Goal: Task Accomplishment & Management: Complete application form

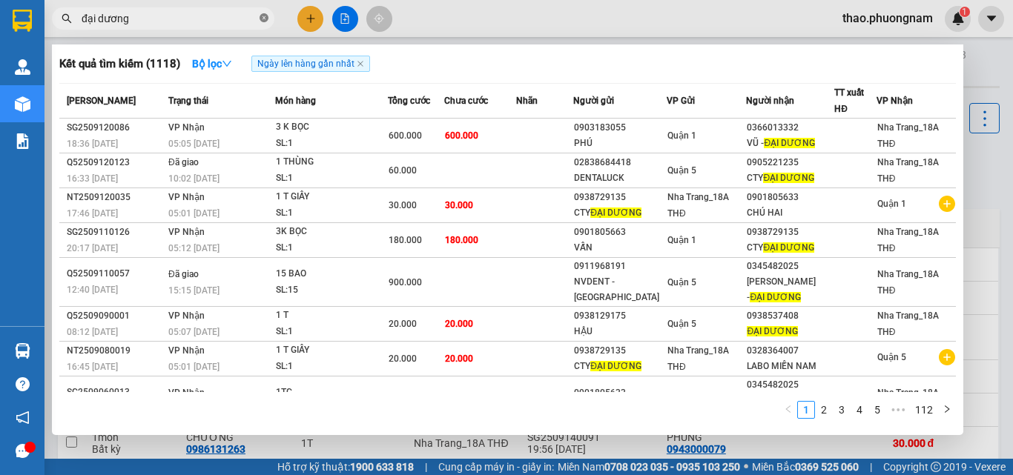
click at [262, 18] on icon "close-circle" at bounding box center [264, 17] width 9 height 9
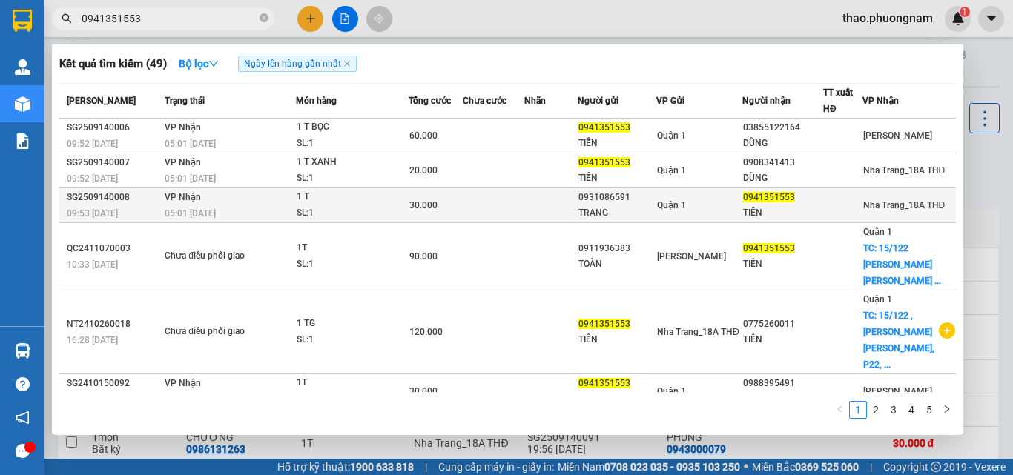
type input "0941351553"
click at [695, 196] on td "Quận 1" at bounding box center [699, 205] width 86 height 35
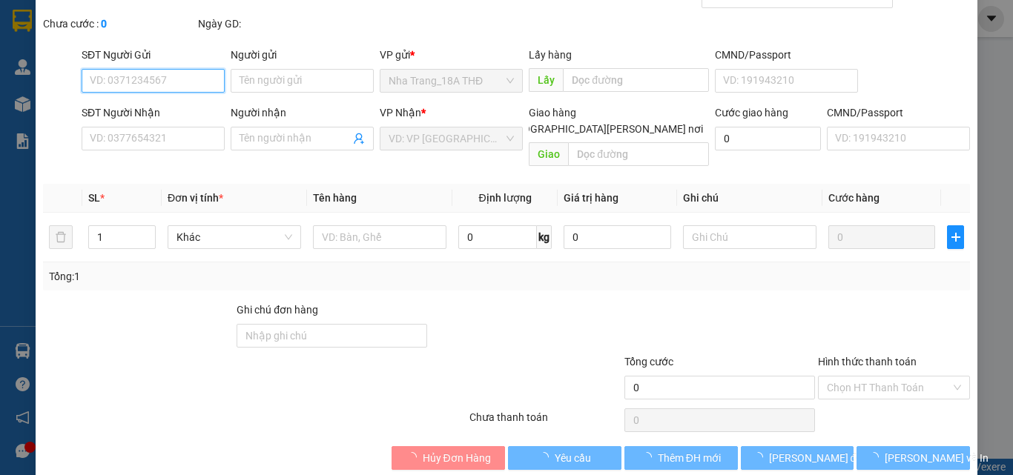
type input "0931086591"
type input "TRANG"
type input "0941351553"
type input "TIẾN"
type input "30.000"
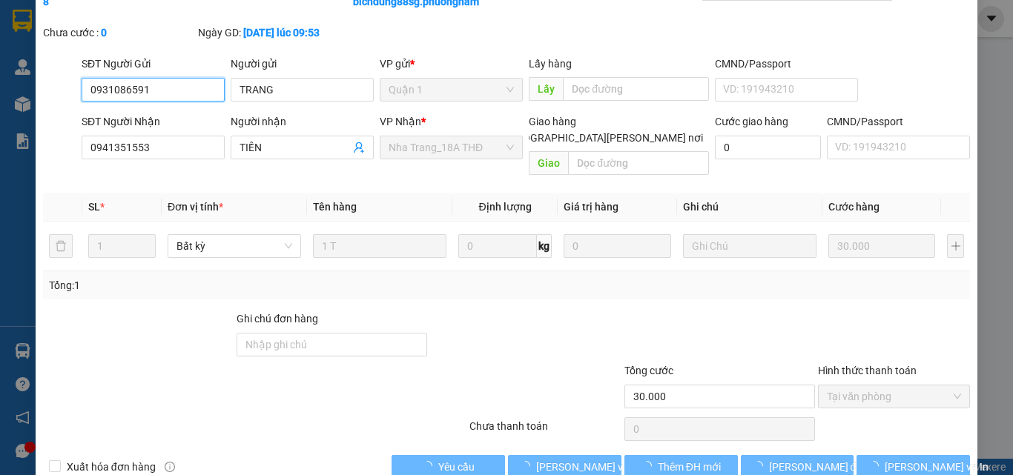
scroll to position [93, 0]
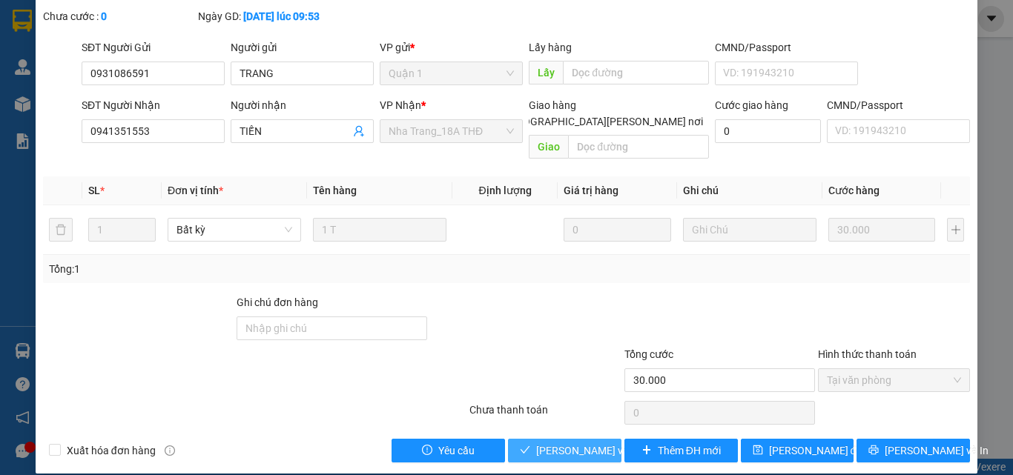
click at [551, 443] on span "[PERSON_NAME] và [PERSON_NAME] hàng" at bounding box center [636, 451] width 200 height 16
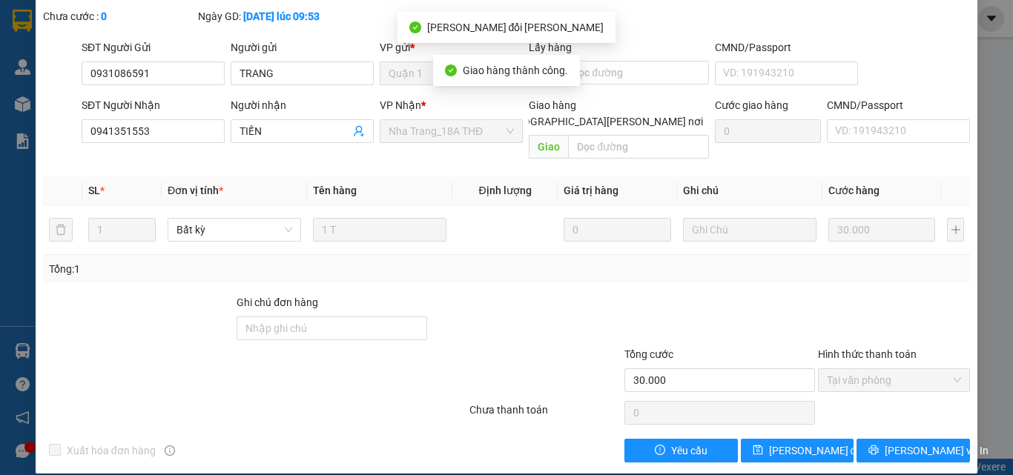
scroll to position [0, 0]
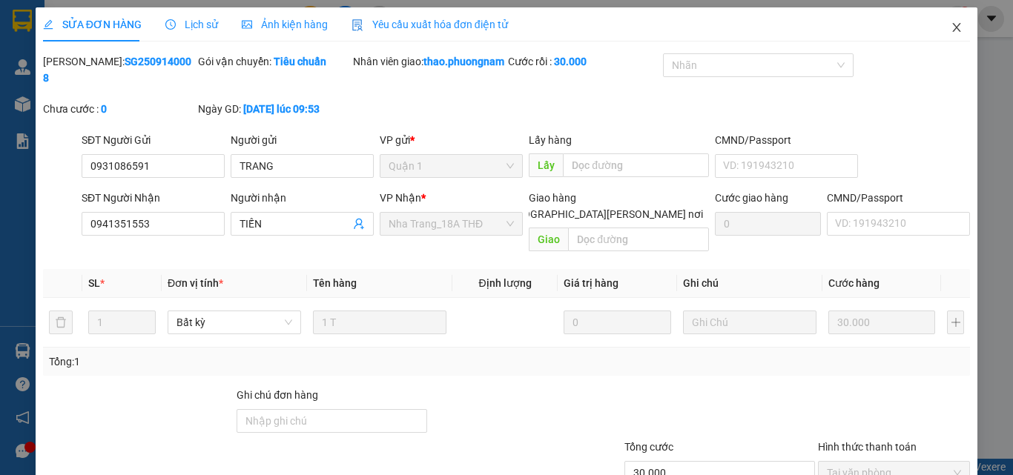
drag, startPoint x: 948, startPoint y: 25, endPoint x: 7, endPoint y: 119, distance: 945.7
click at [951, 25] on icon "close" at bounding box center [957, 28] width 12 height 12
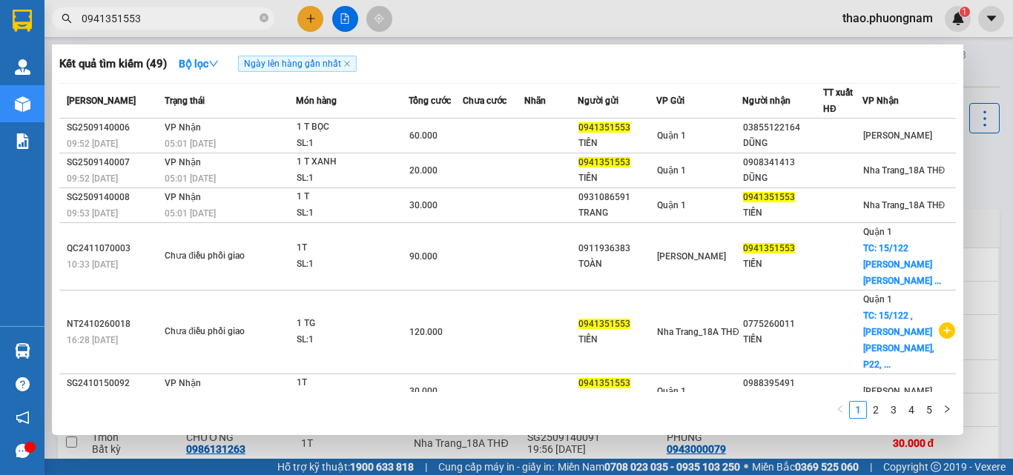
click at [205, 21] on input "0941351553" at bounding box center [169, 18] width 175 height 16
click at [217, 63] on icon "down" at bounding box center [213, 64] width 10 height 10
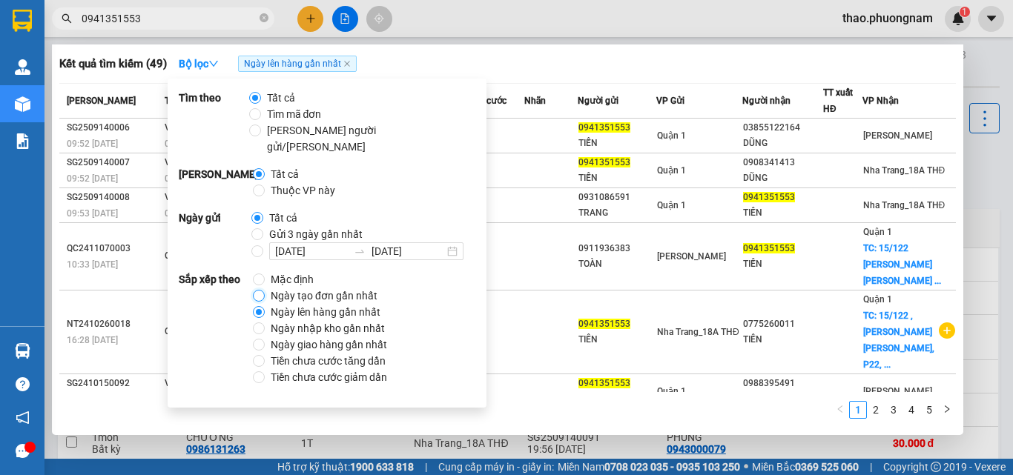
click at [259, 290] on input "Ngày tạo đơn gần nhất" at bounding box center [259, 296] width 12 height 12
radio input "true"
radio input "false"
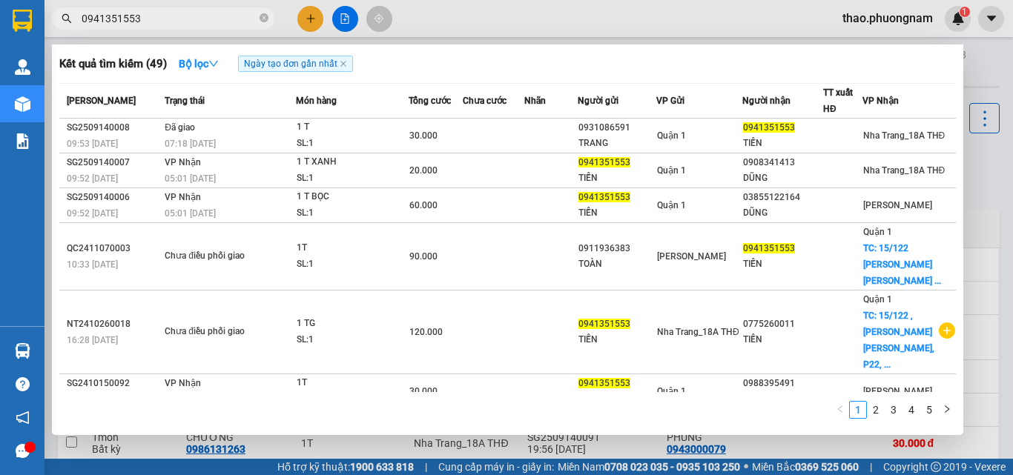
click at [677, 65] on div "Kết quả [PERSON_NAME] ( 49 ) Bộ lọc Ngày tạo [PERSON_NAME] nhất" at bounding box center [507, 64] width 897 height 24
click at [260, 19] on icon "close-circle" at bounding box center [264, 17] width 9 height 9
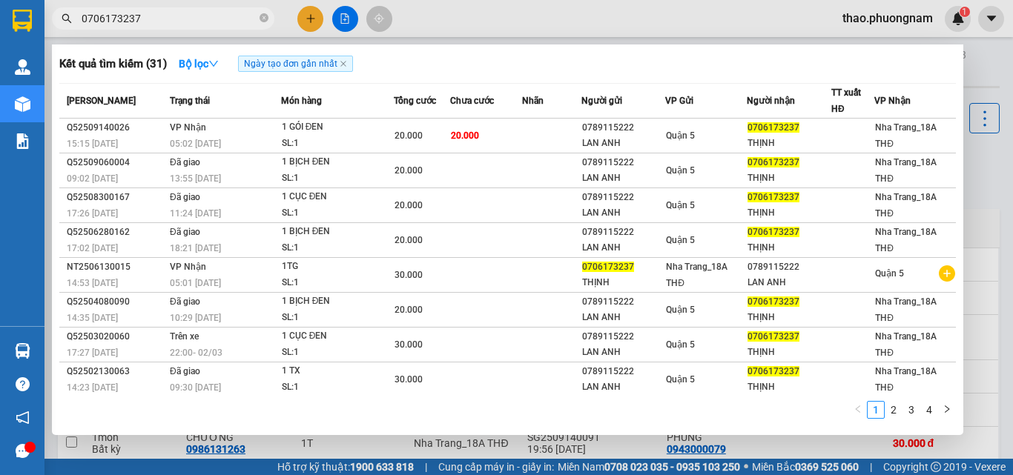
click at [146, 16] on input "0706173237" at bounding box center [169, 18] width 175 height 16
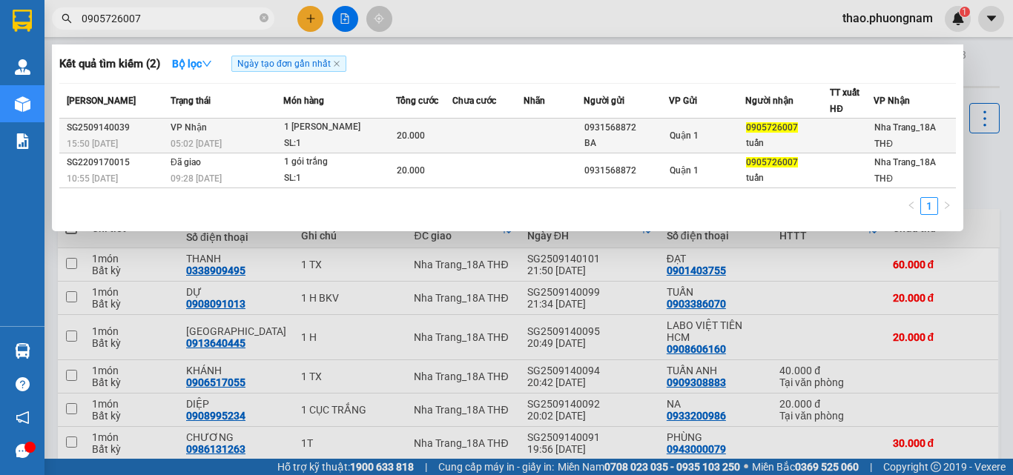
type input "0905726007"
click at [524, 140] on td at bounding box center [554, 136] width 60 height 35
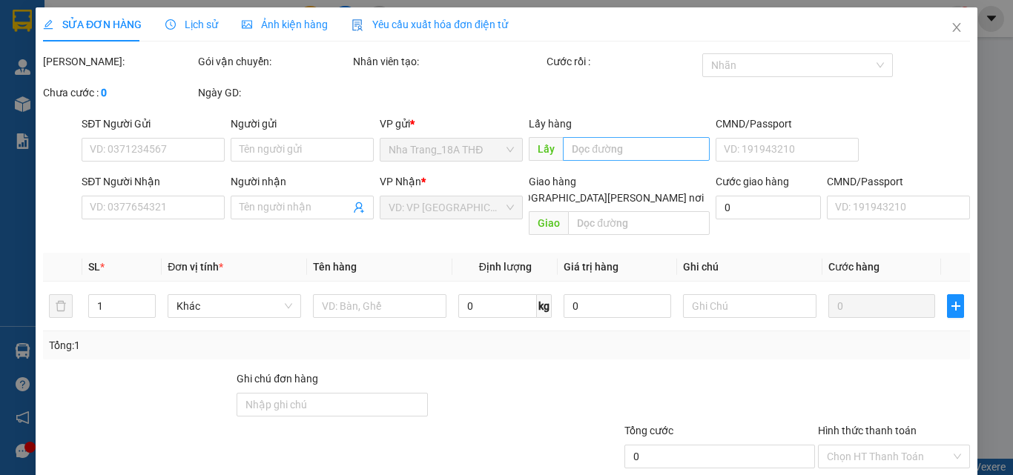
type input "0931568872"
type input "BA"
type input "0905726007"
type input "tuấn"
type input "20.000"
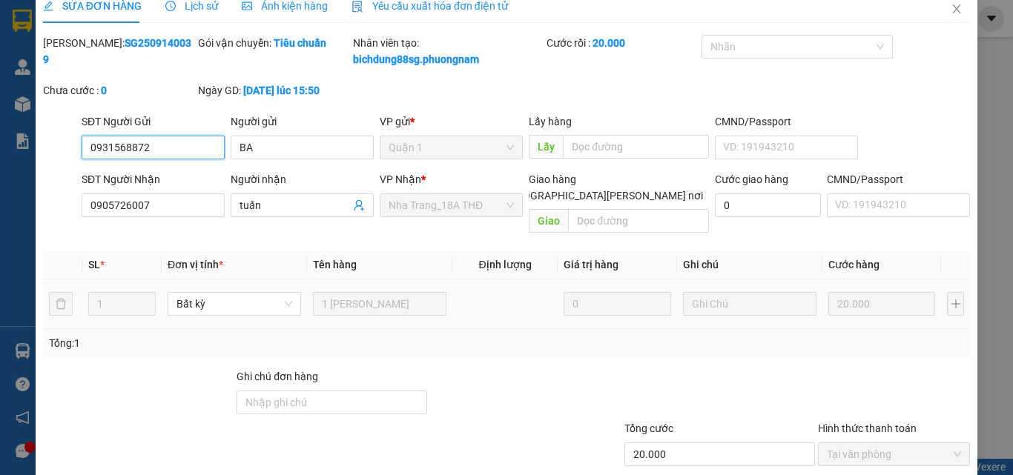
scroll to position [93, 0]
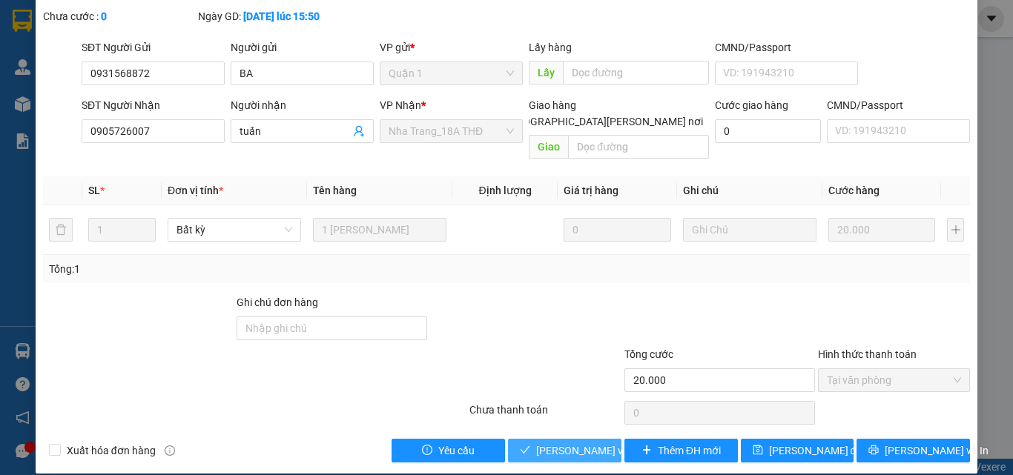
click at [555, 443] on span "[PERSON_NAME] và [PERSON_NAME] hàng" at bounding box center [636, 451] width 200 height 16
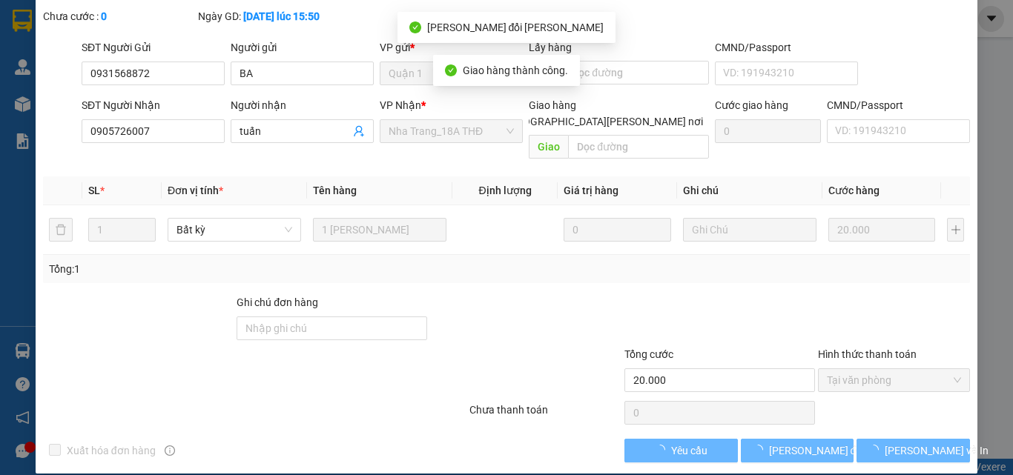
scroll to position [0, 0]
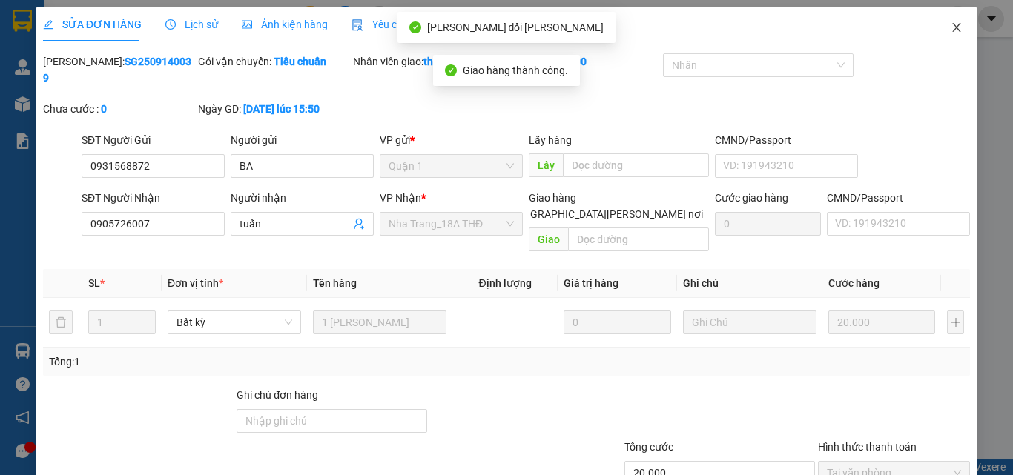
click at [951, 30] on icon "close" at bounding box center [957, 28] width 12 height 12
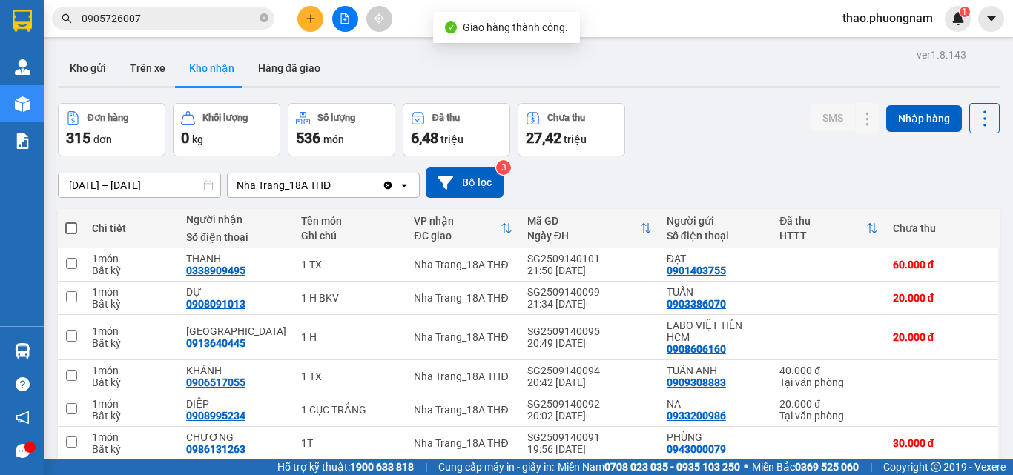
click at [140, 19] on input "0905726007" at bounding box center [169, 18] width 175 height 16
